Goal: Task Accomplishment & Management: Complete application form

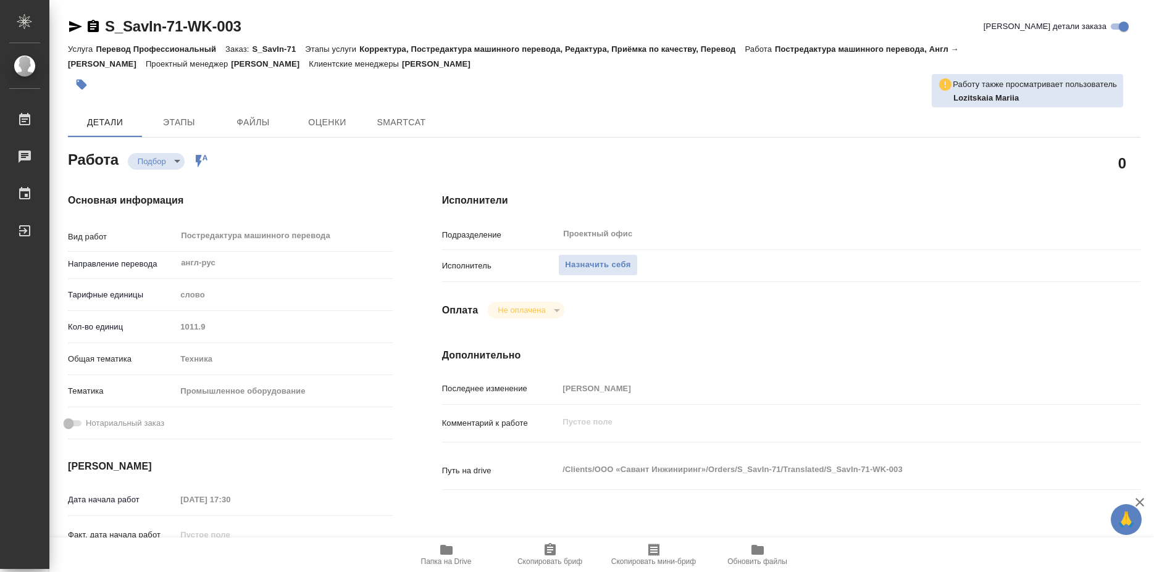
type textarea "x"
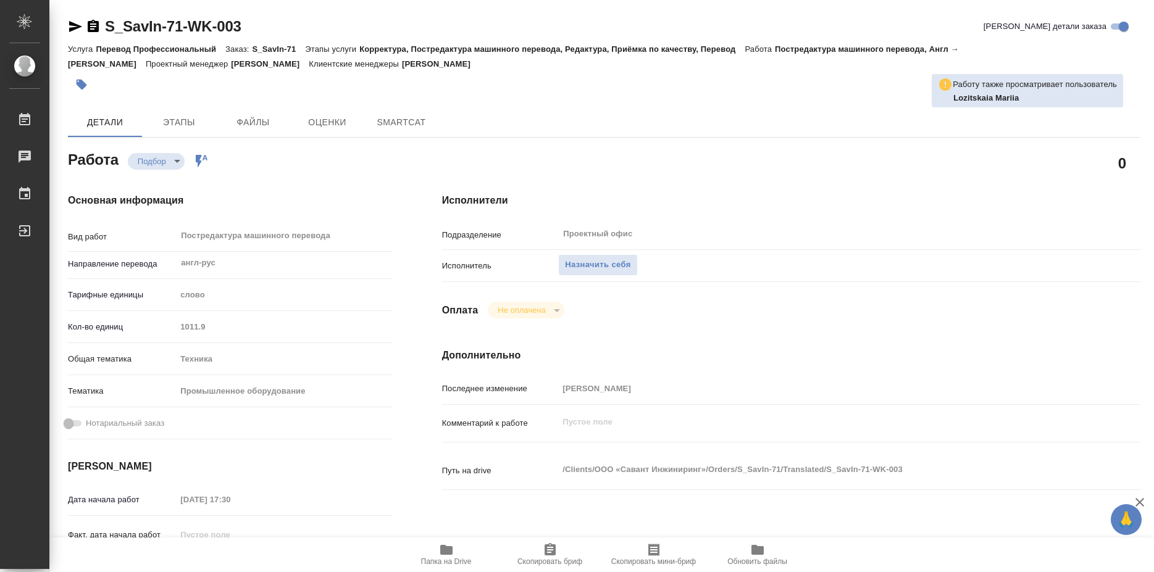
type textarea "x"
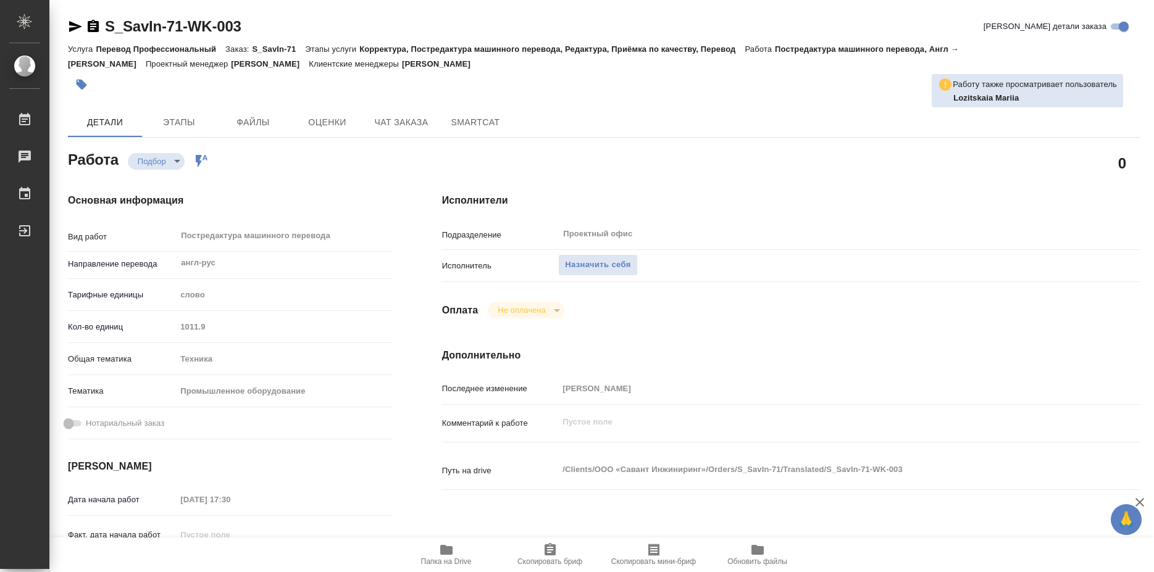
type textarea "x"
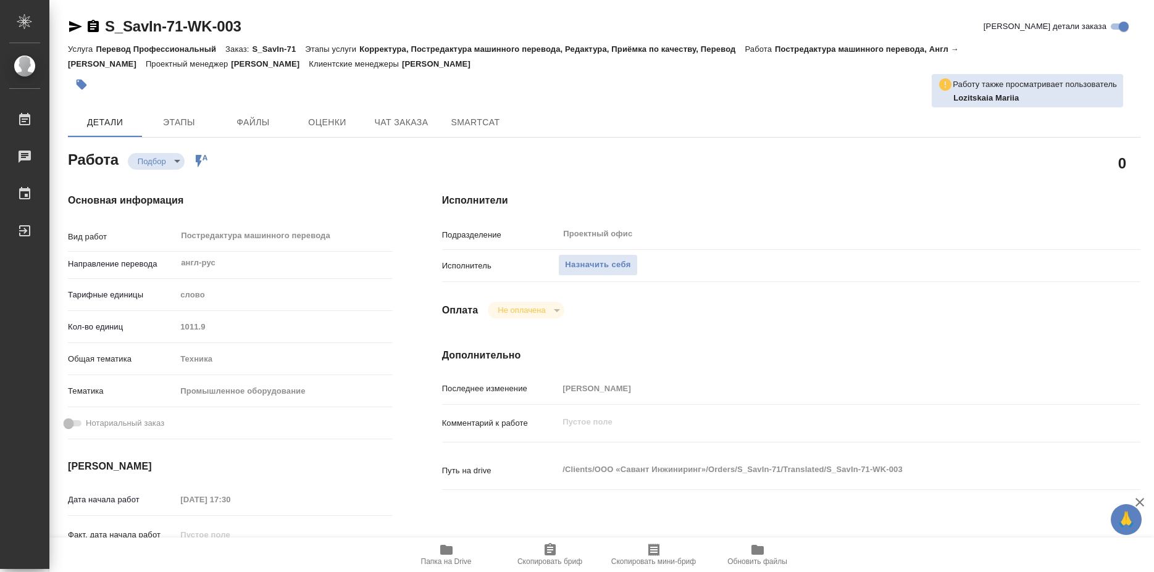
click at [443, 560] on span "Папка на Drive" at bounding box center [446, 562] width 51 height 9
click at [603, 258] on span "Назначить себя" at bounding box center [597, 265] width 65 height 14
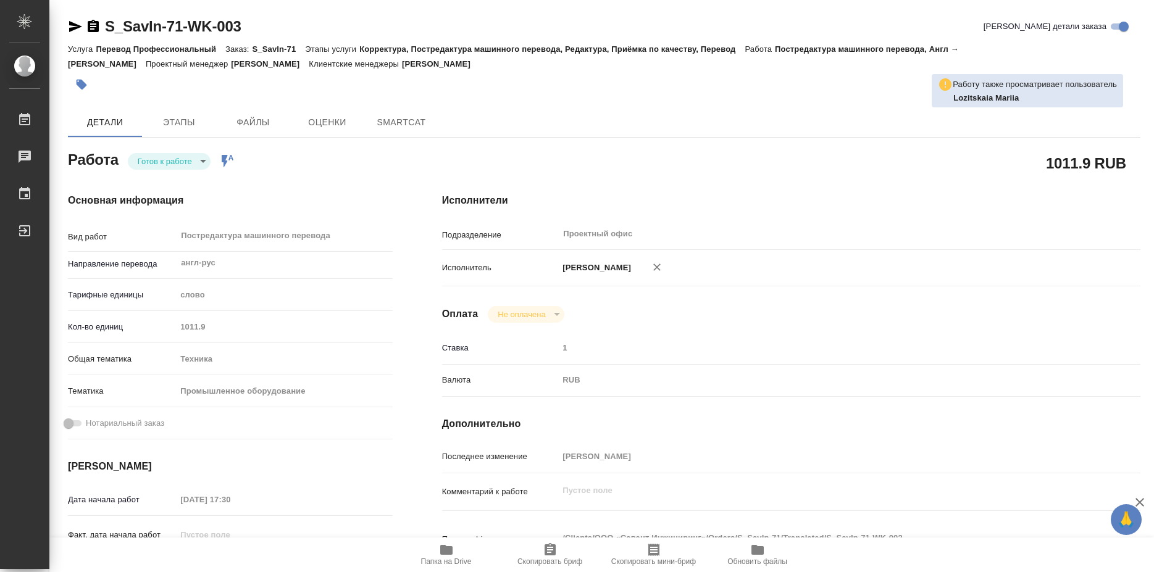
type textarea "x"
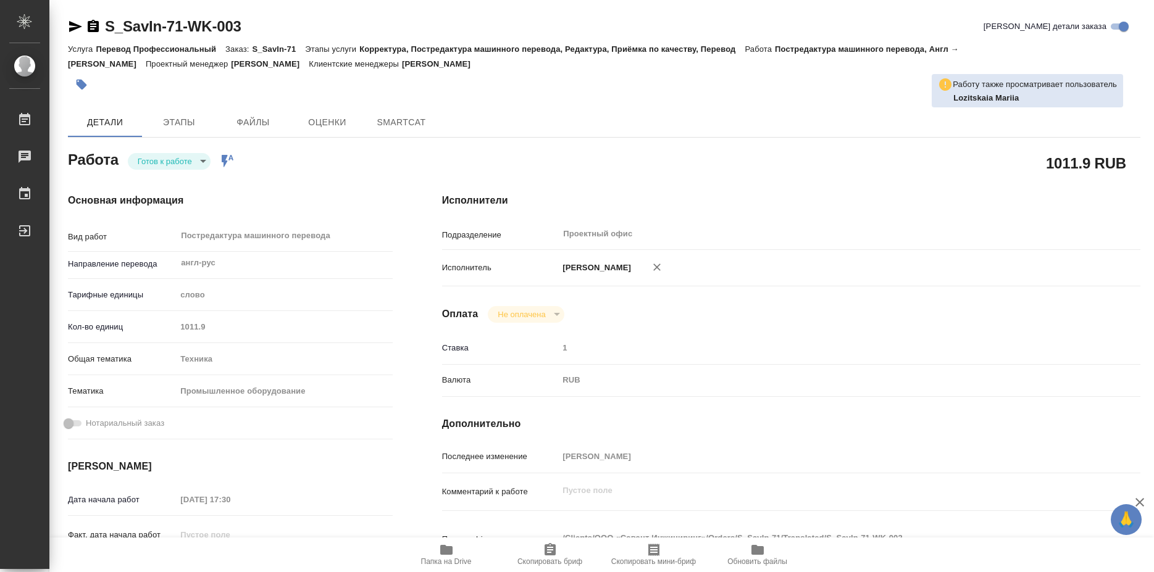
type textarea "x"
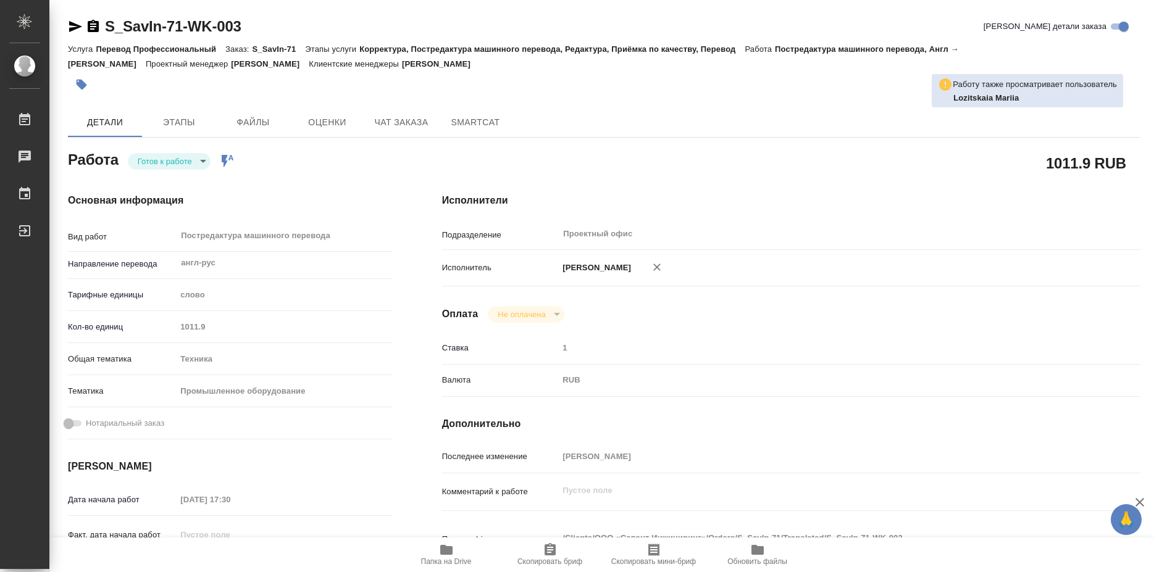
type textarea "x"
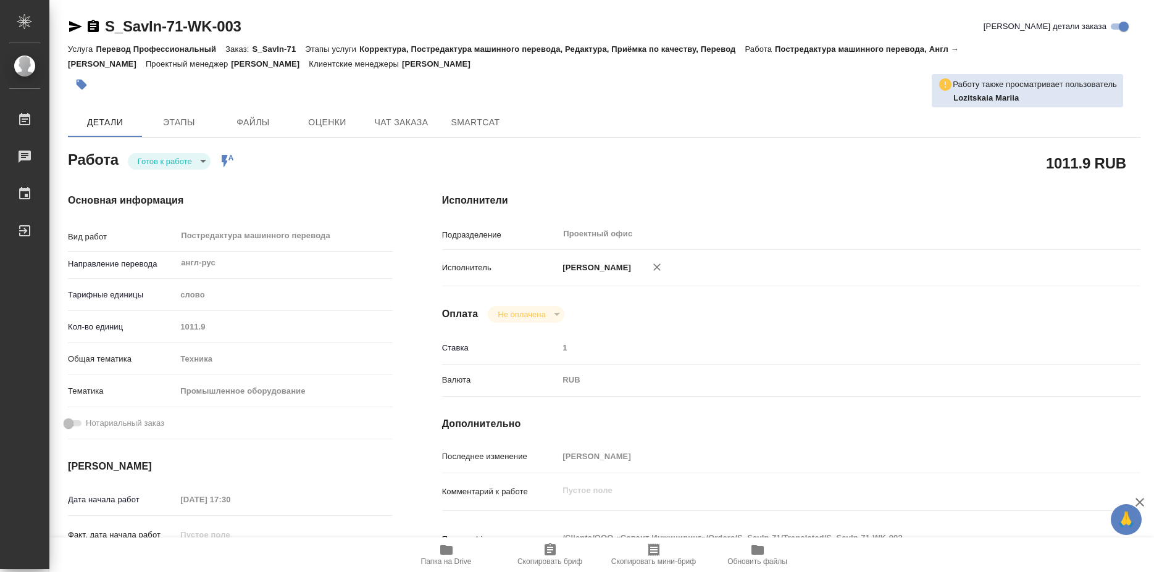
type textarea "x"
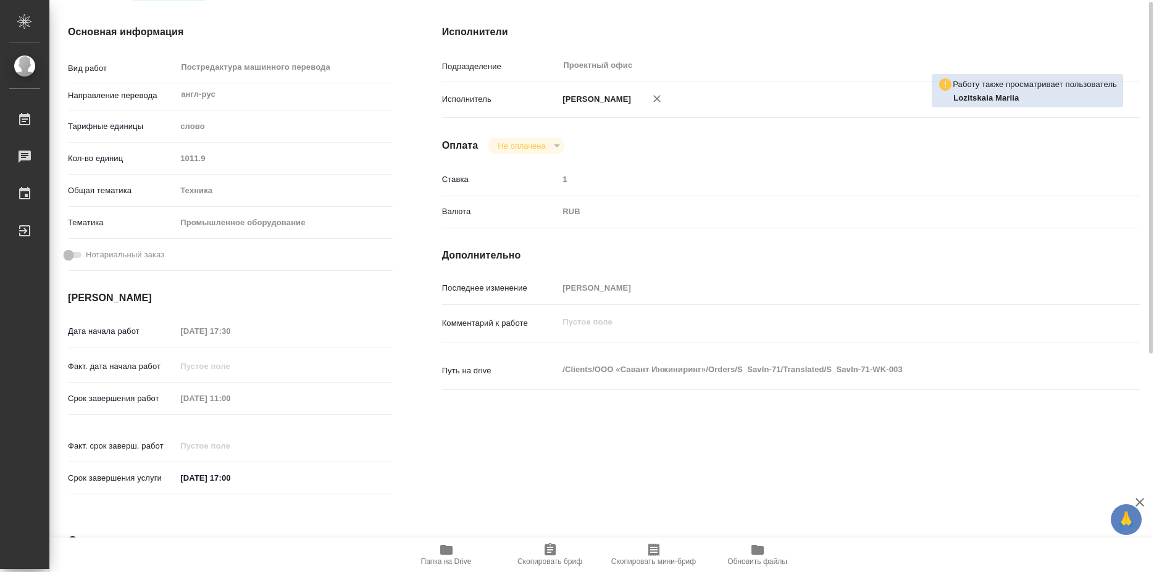
scroll to position [43, 0]
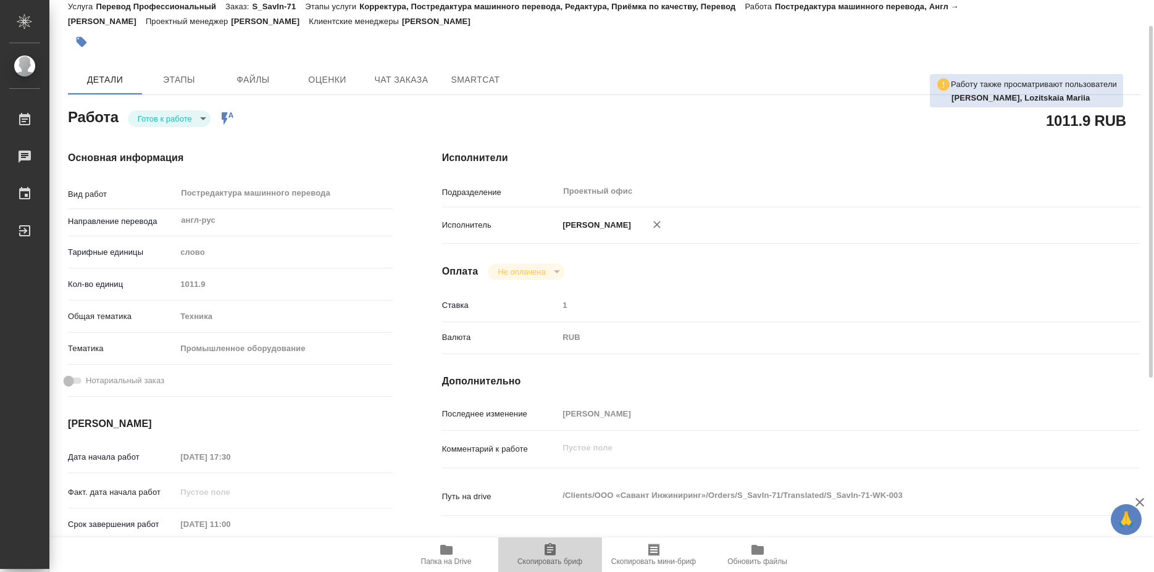
click at [544, 548] on icon "button" at bounding box center [550, 550] width 15 height 15
